Goal: Communication & Community: Connect with others

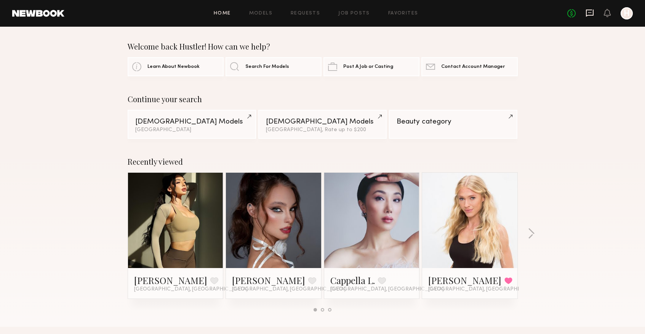
click at [592, 13] on icon at bounding box center [590, 13] width 8 height 8
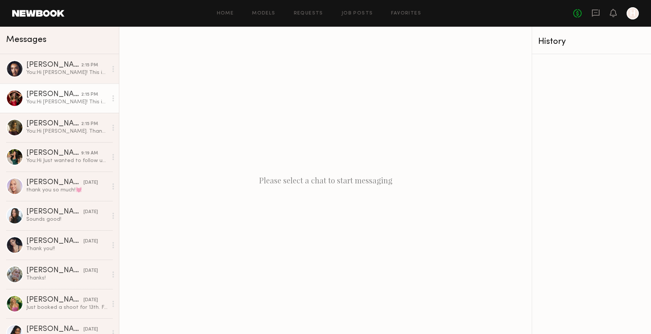
click at [67, 93] on div "[PERSON_NAME]" at bounding box center [53, 95] width 55 height 8
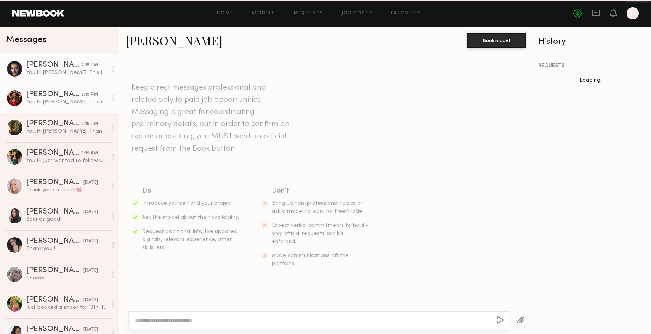
scroll to position [270, 0]
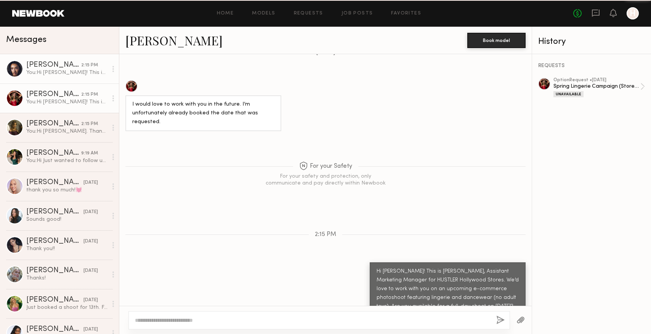
click at [67, 79] on link "[PERSON_NAME] 2:15 PM You: Hi [PERSON_NAME]! This is [PERSON_NAME], Assistant M…" at bounding box center [59, 68] width 119 height 29
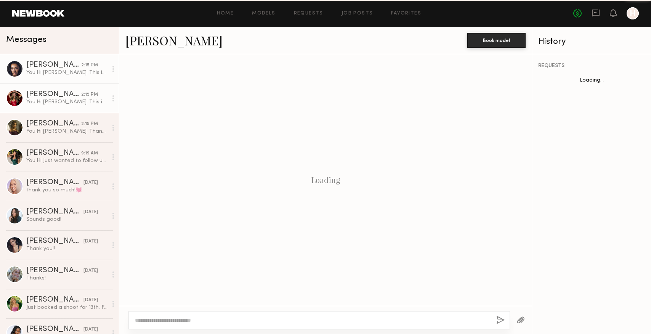
scroll to position [103, 0]
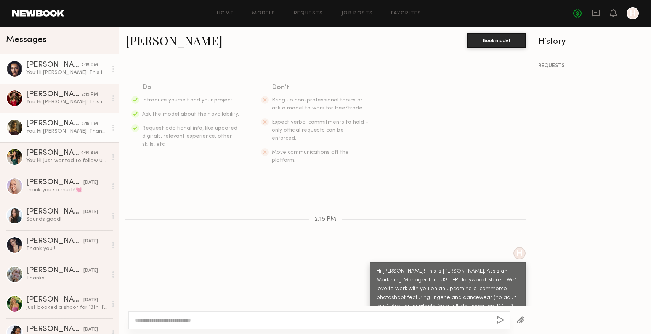
click at [45, 138] on link "[PERSON_NAME] 2:15 PM You: Hi [PERSON_NAME]. Thank you for letting us know. We …" at bounding box center [59, 127] width 119 height 29
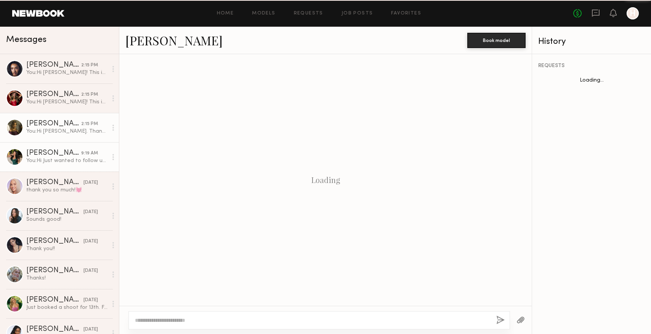
scroll to position [170, 0]
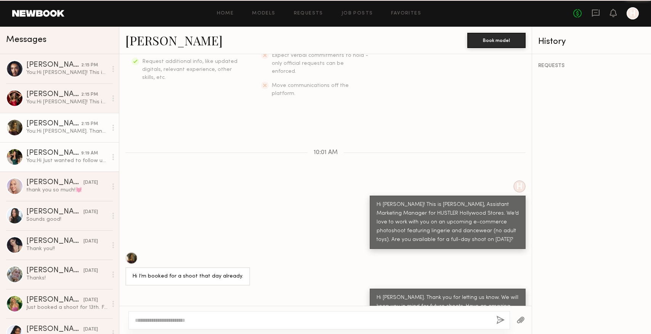
click at [45, 151] on div "[PERSON_NAME]" at bounding box center [53, 153] width 55 height 8
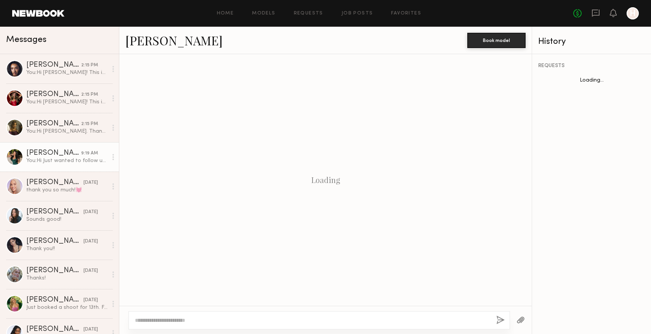
scroll to position [501, 0]
